Goal: Information Seeking & Learning: Learn about a topic

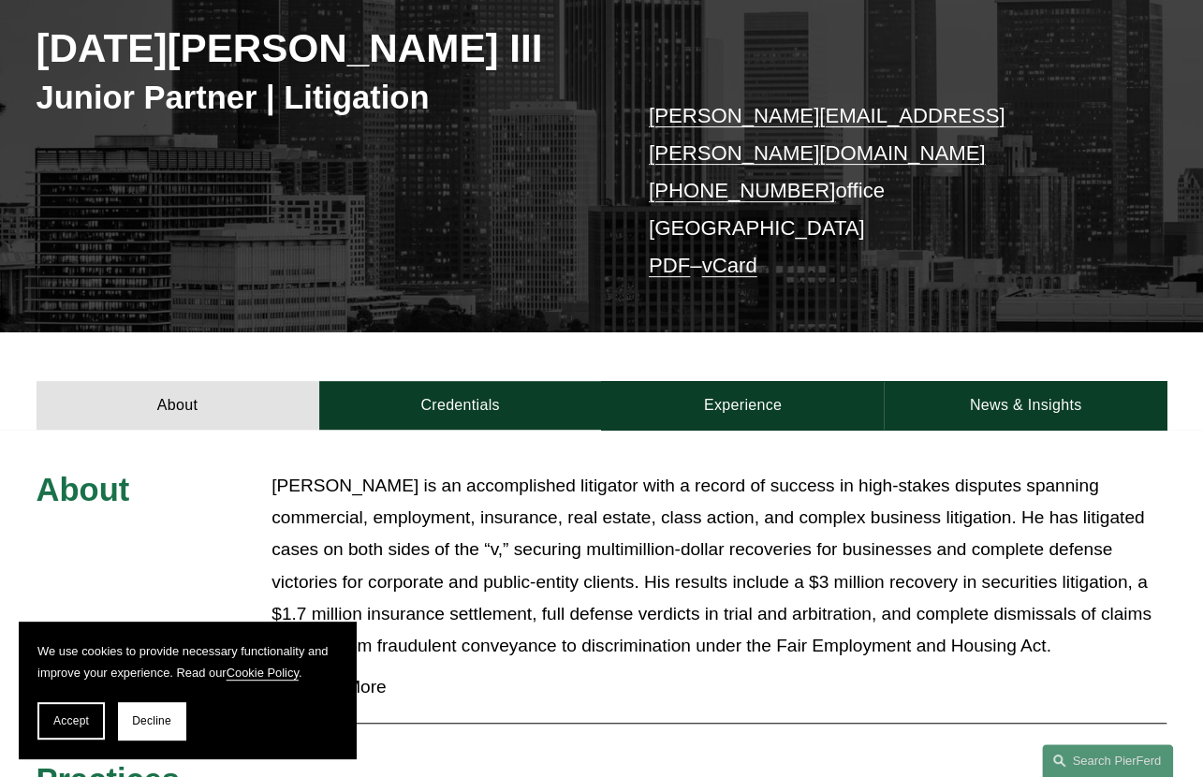
scroll to position [273, 0]
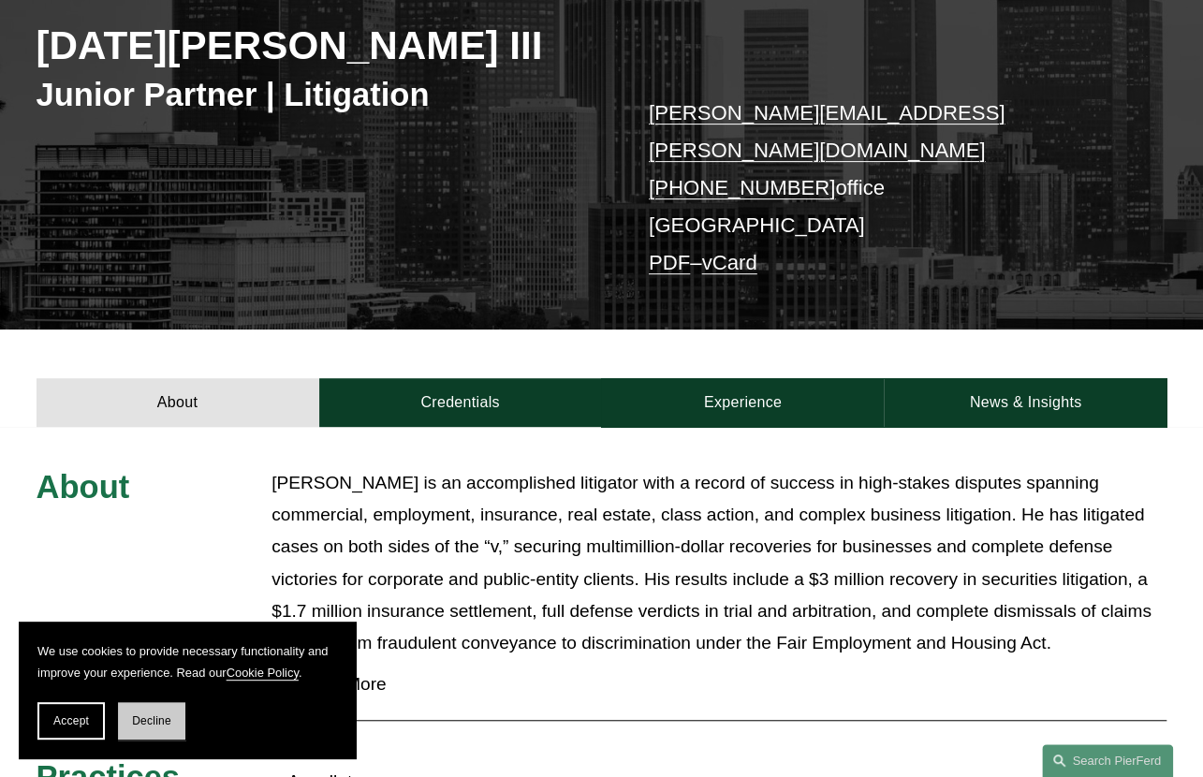
click at [168, 722] on span "Decline" at bounding box center [151, 720] width 39 height 13
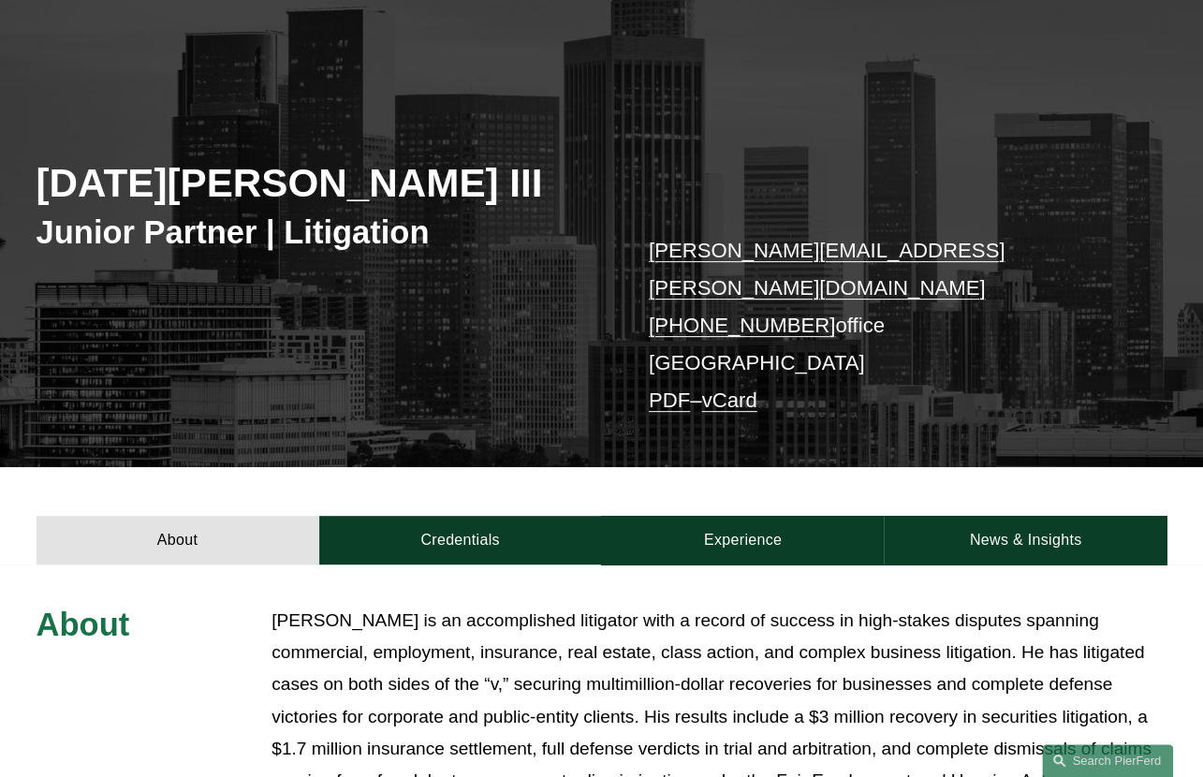
scroll to position [155, 0]
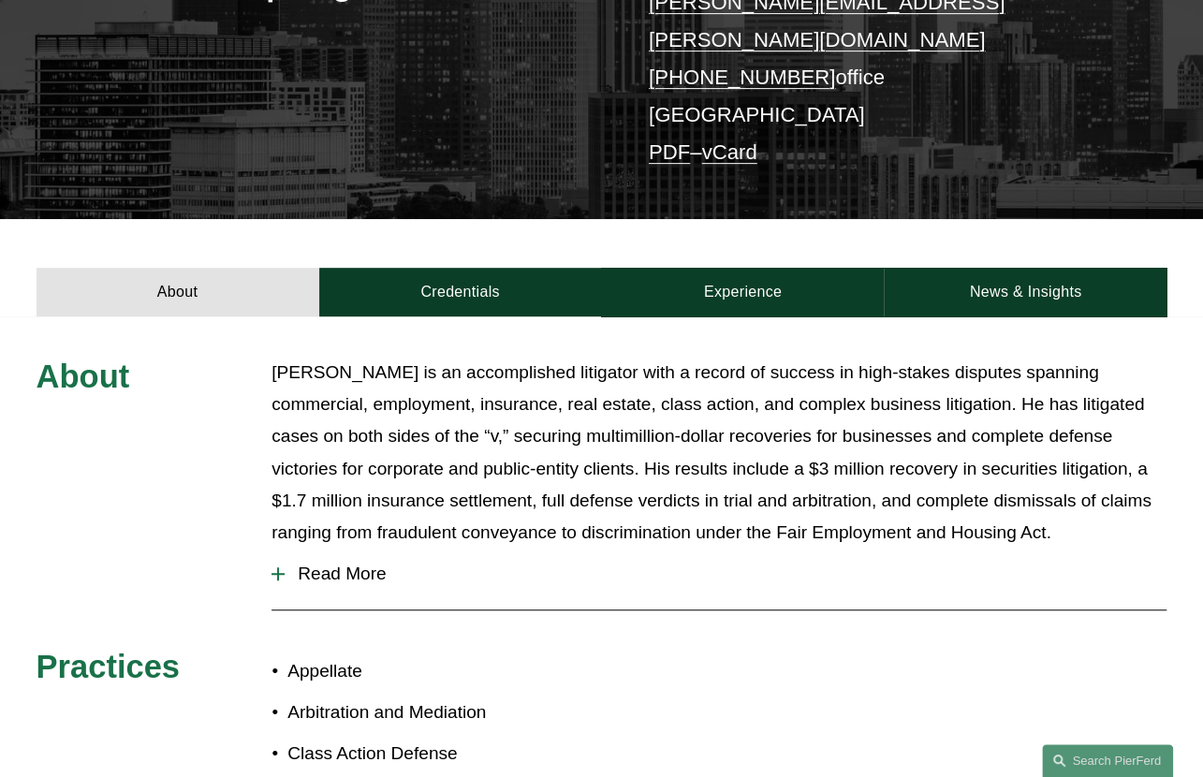
scroll to position [383, 0]
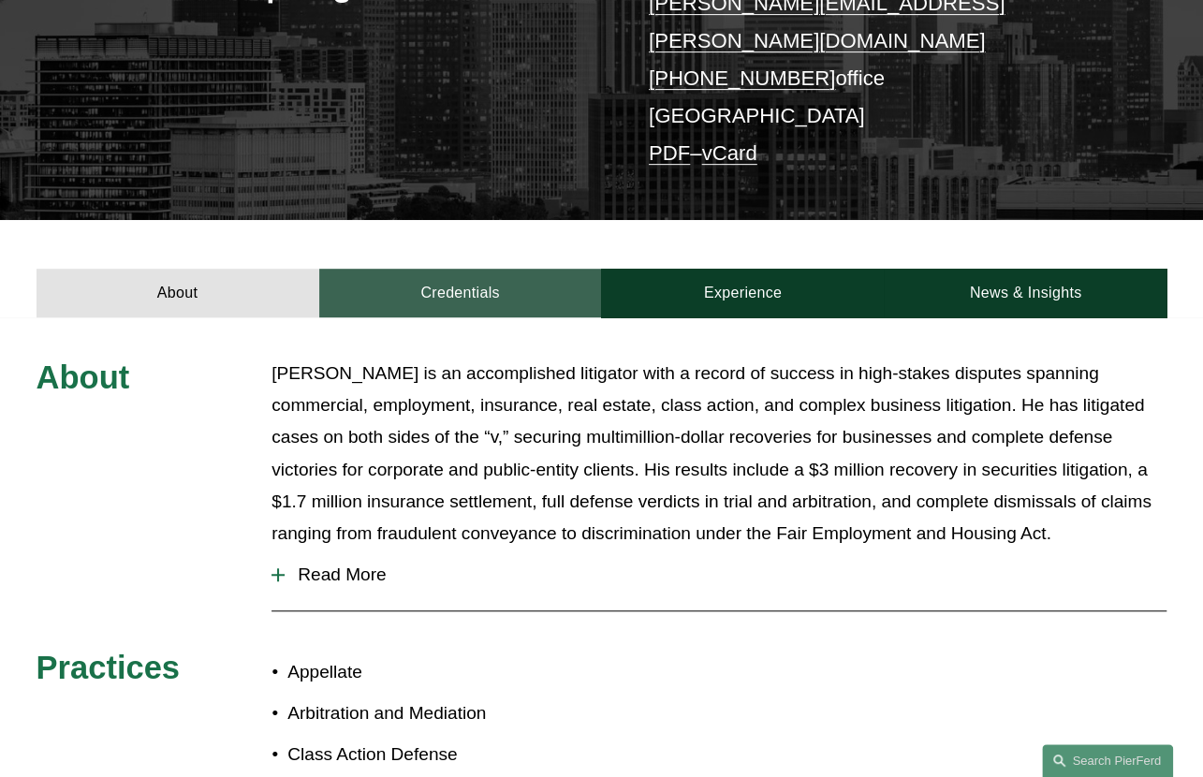
click at [480, 269] on link "Credentials" at bounding box center [460, 293] width 283 height 49
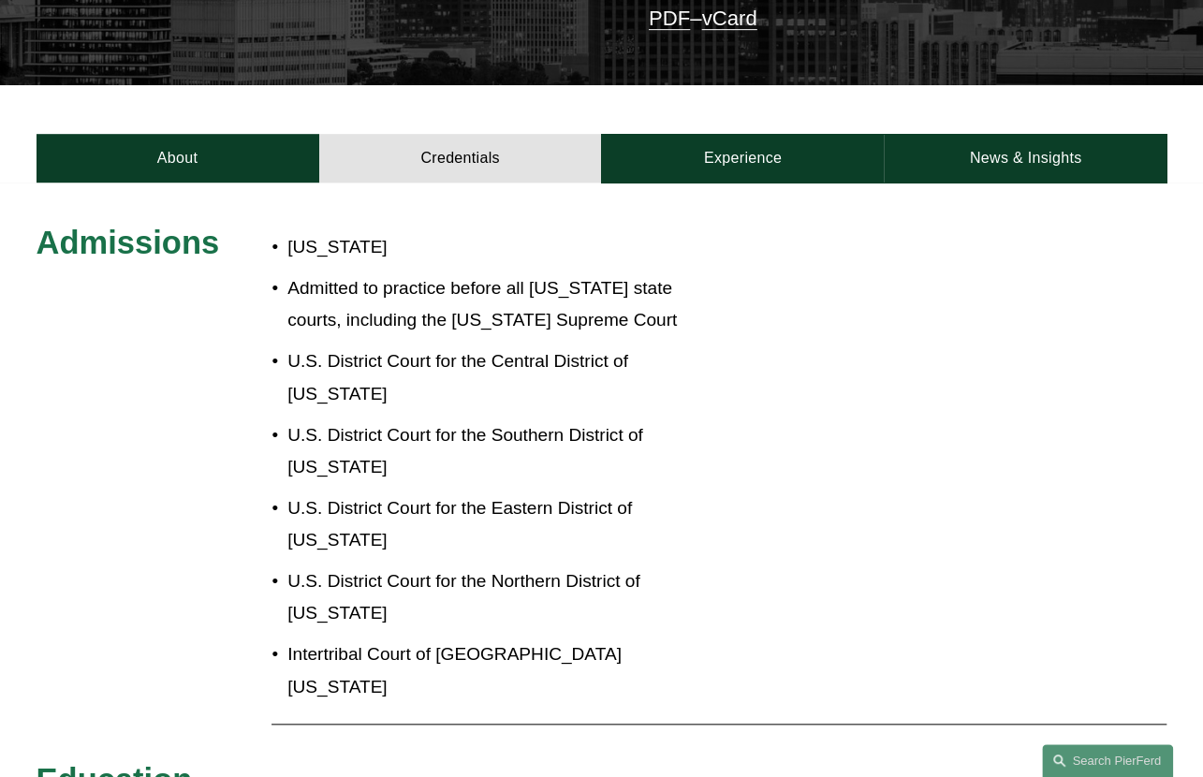
scroll to position [513, 0]
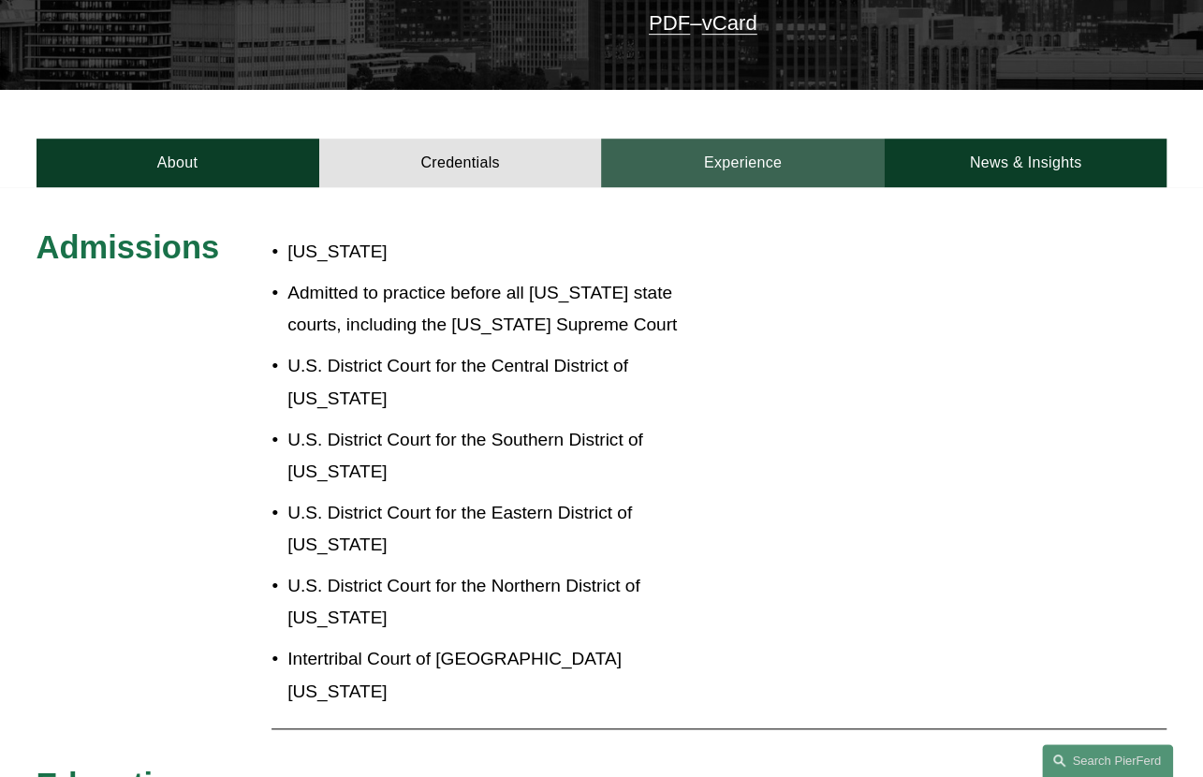
click at [720, 139] on link "Experience" at bounding box center [742, 163] width 283 height 49
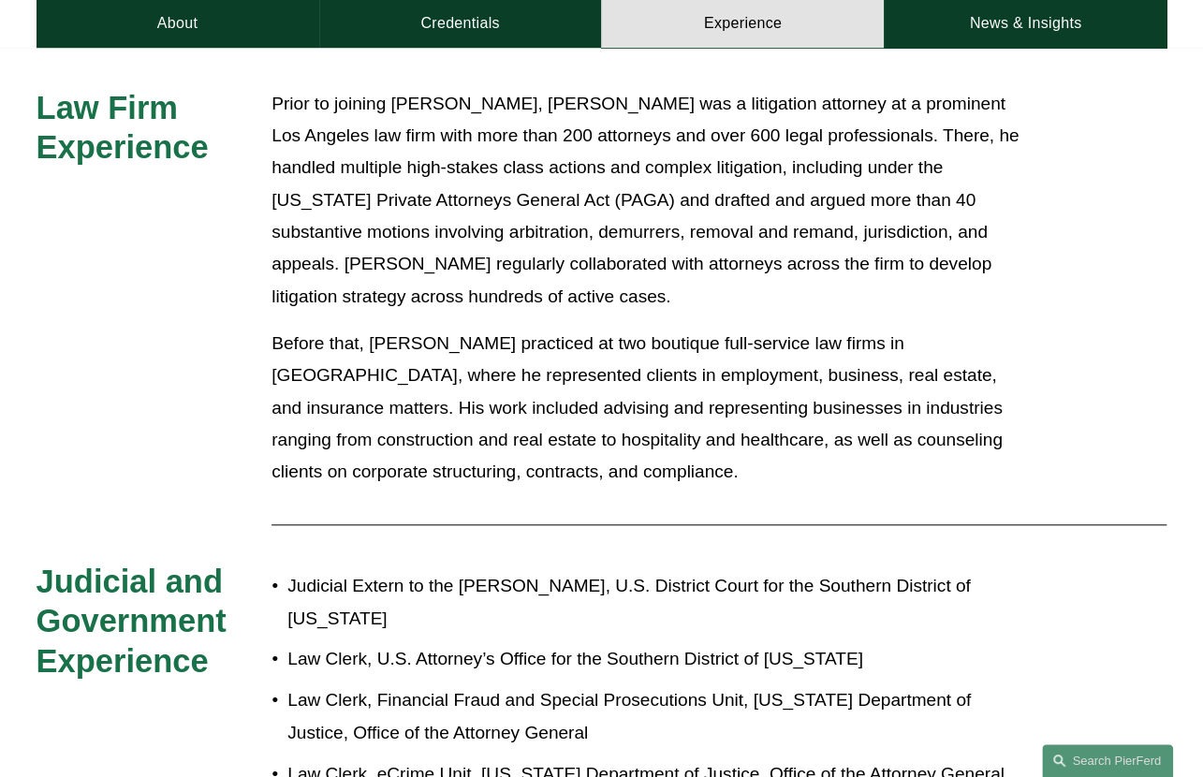
scroll to position [674, 0]
